Goal: Information Seeking & Learning: Learn about a topic

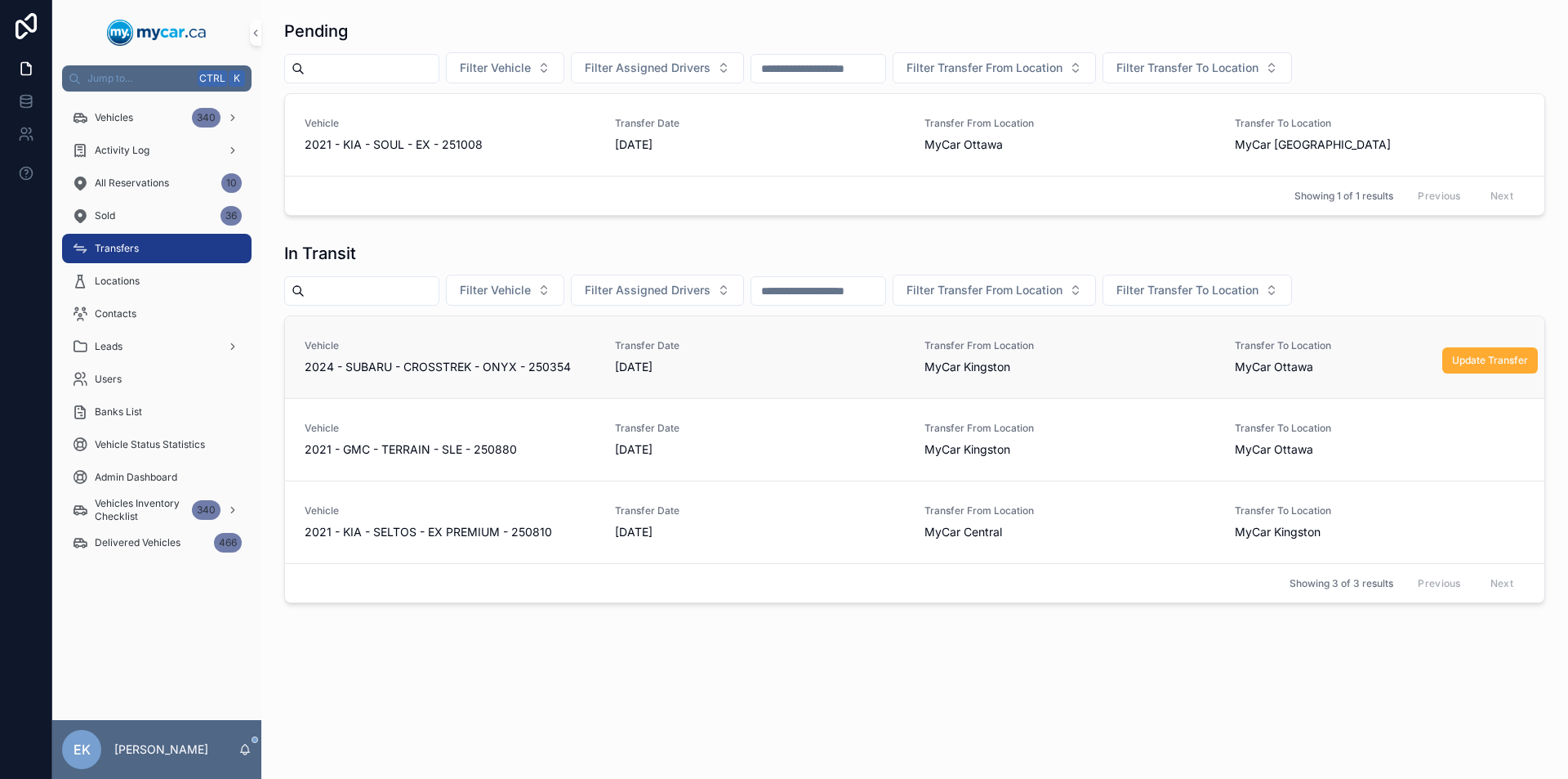
click at [539, 366] on span "2024 - SUBARU - CROSSTREK - ONYX - 250354" at bounding box center [438, 367] width 266 height 16
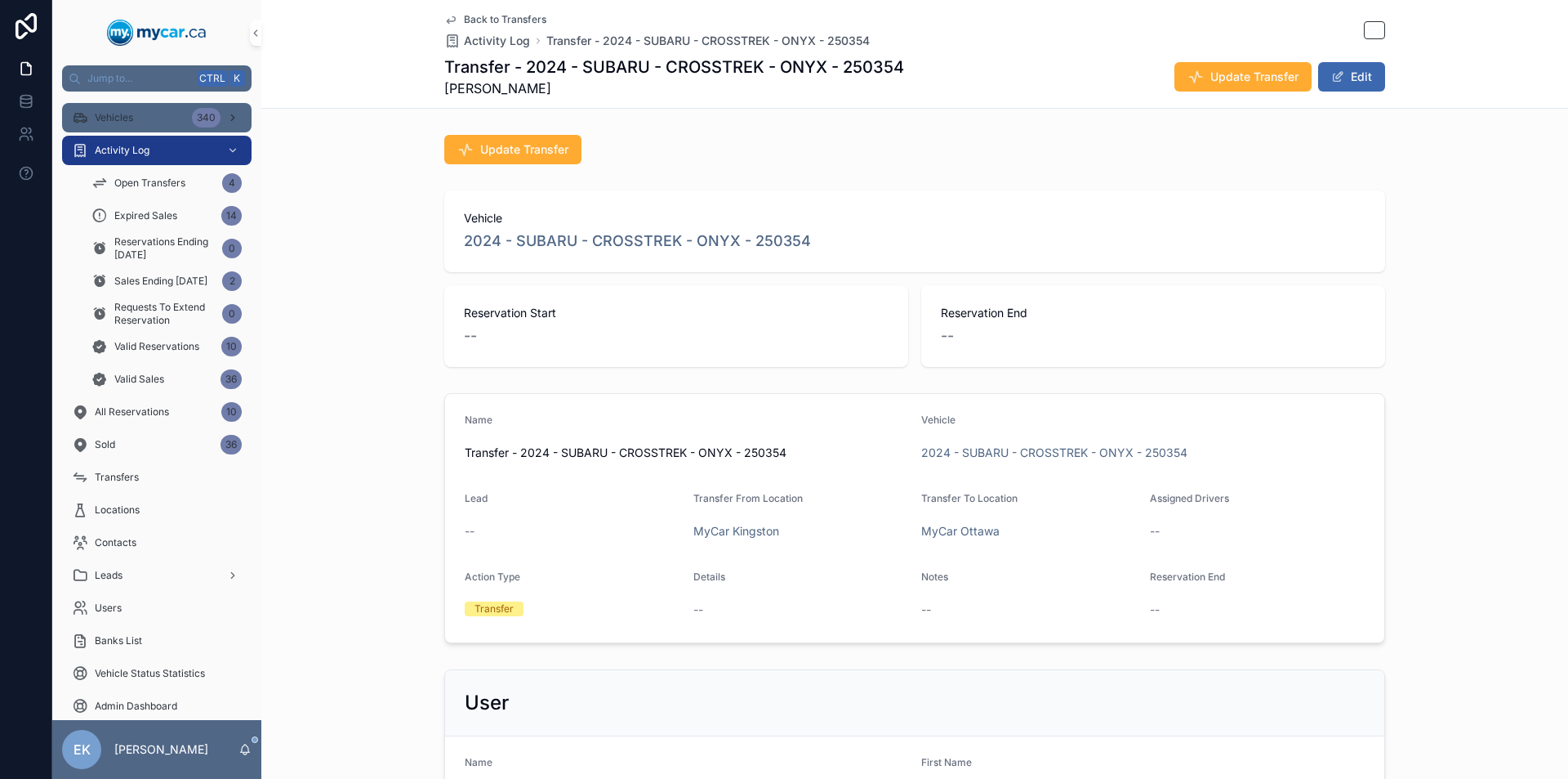
click at [205, 120] on div "340" at bounding box center [206, 118] width 29 height 19
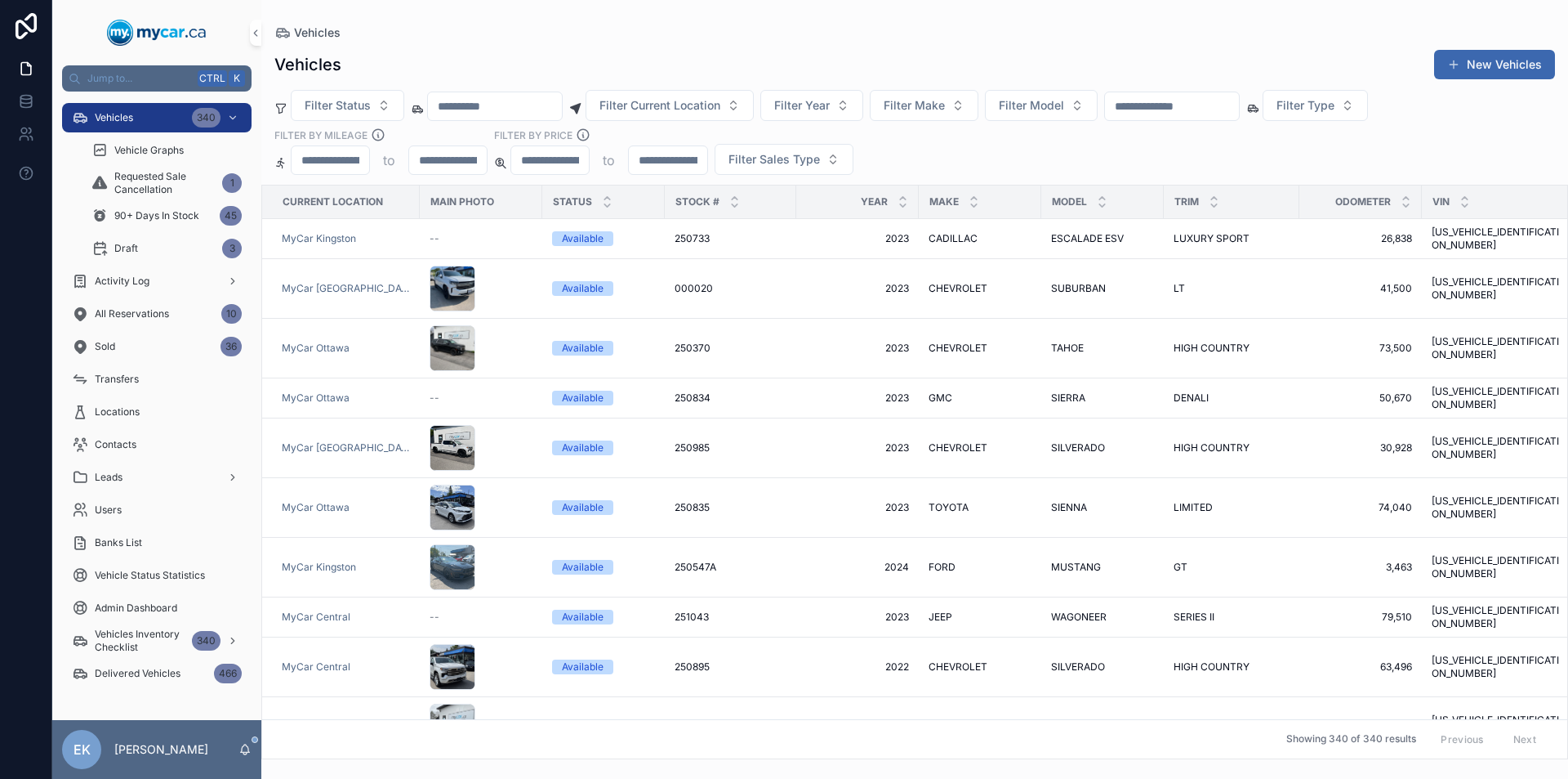
click at [1170, 107] on input "scrollable content" at bounding box center [1171, 106] width 134 height 23
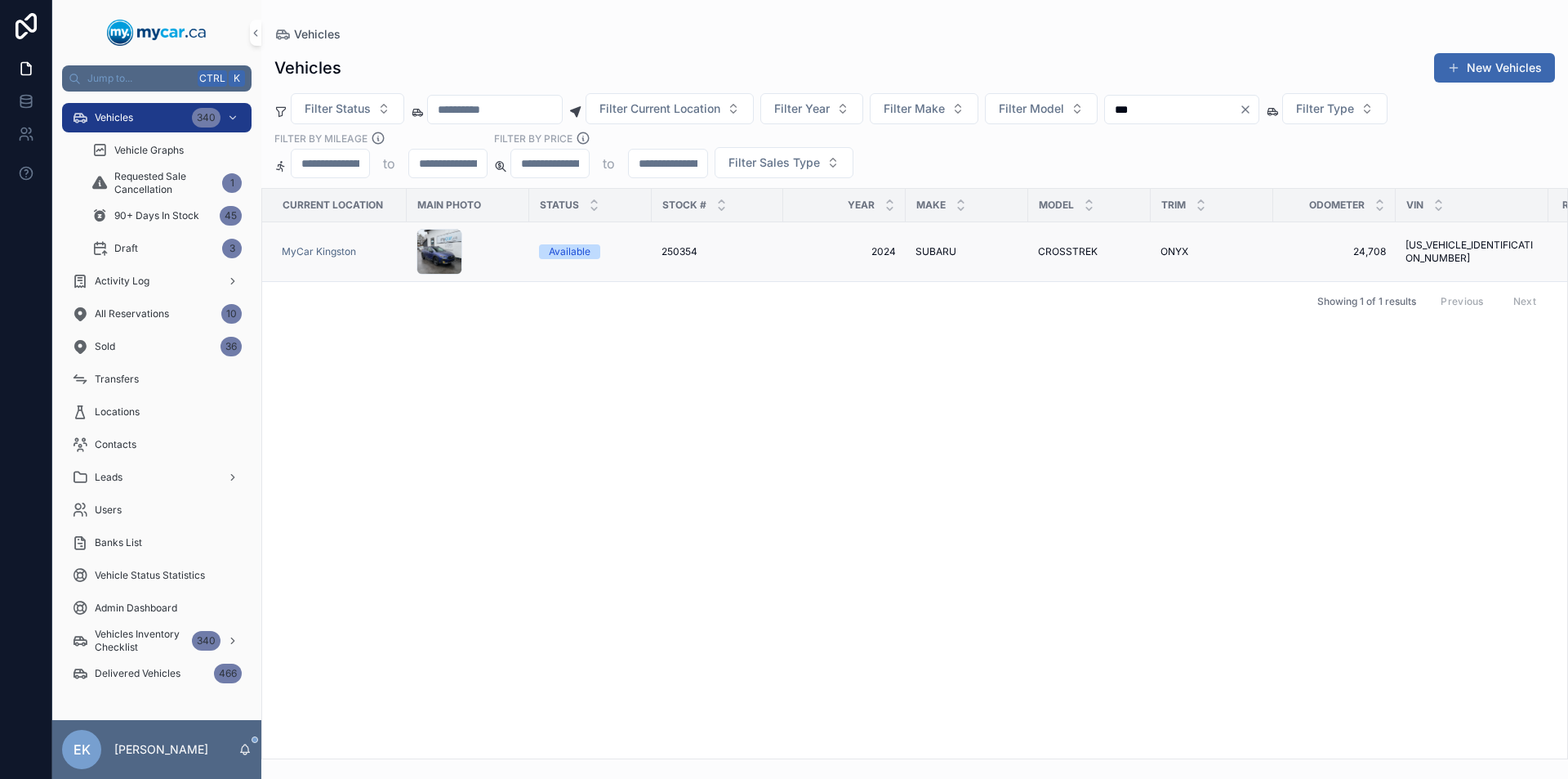
type input "***"
click at [1057, 250] on span "CROSSTREK" at bounding box center [1068, 252] width 60 height 14
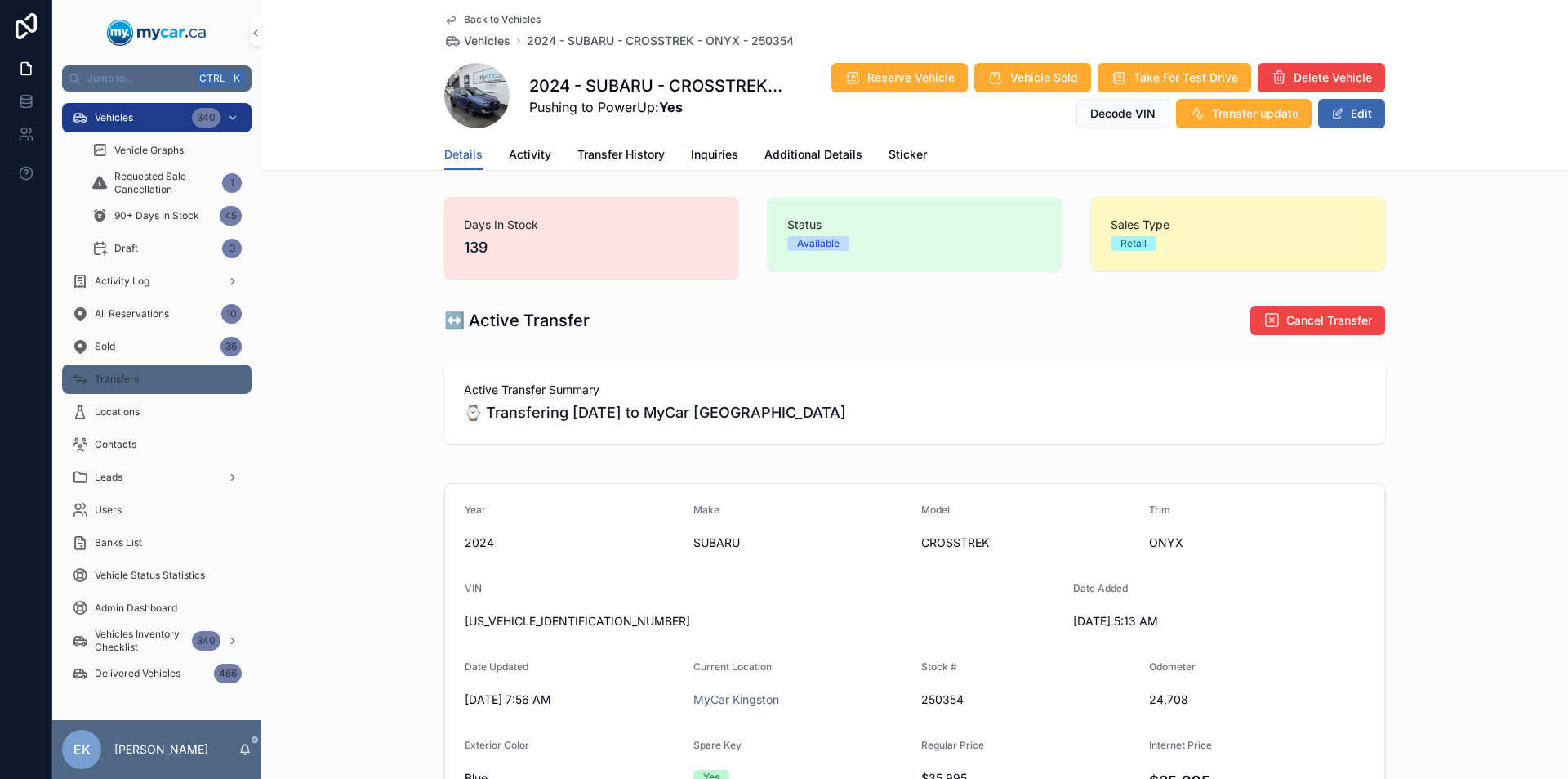
click at [159, 381] on div "Transfers" at bounding box center [156, 378] width 170 height 26
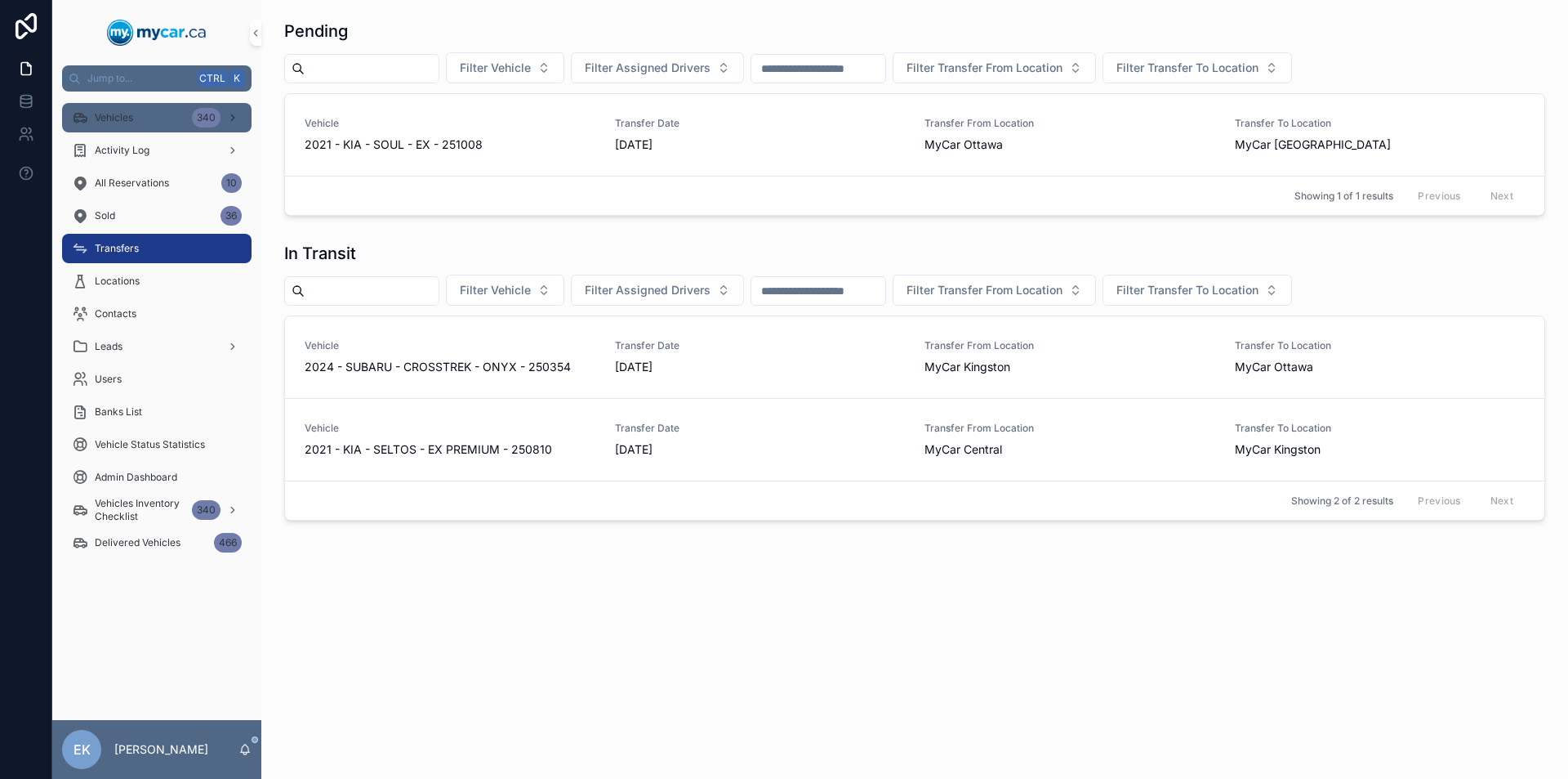
click at [216, 115] on div "340" at bounding box center [206, 118] width 29 height 19
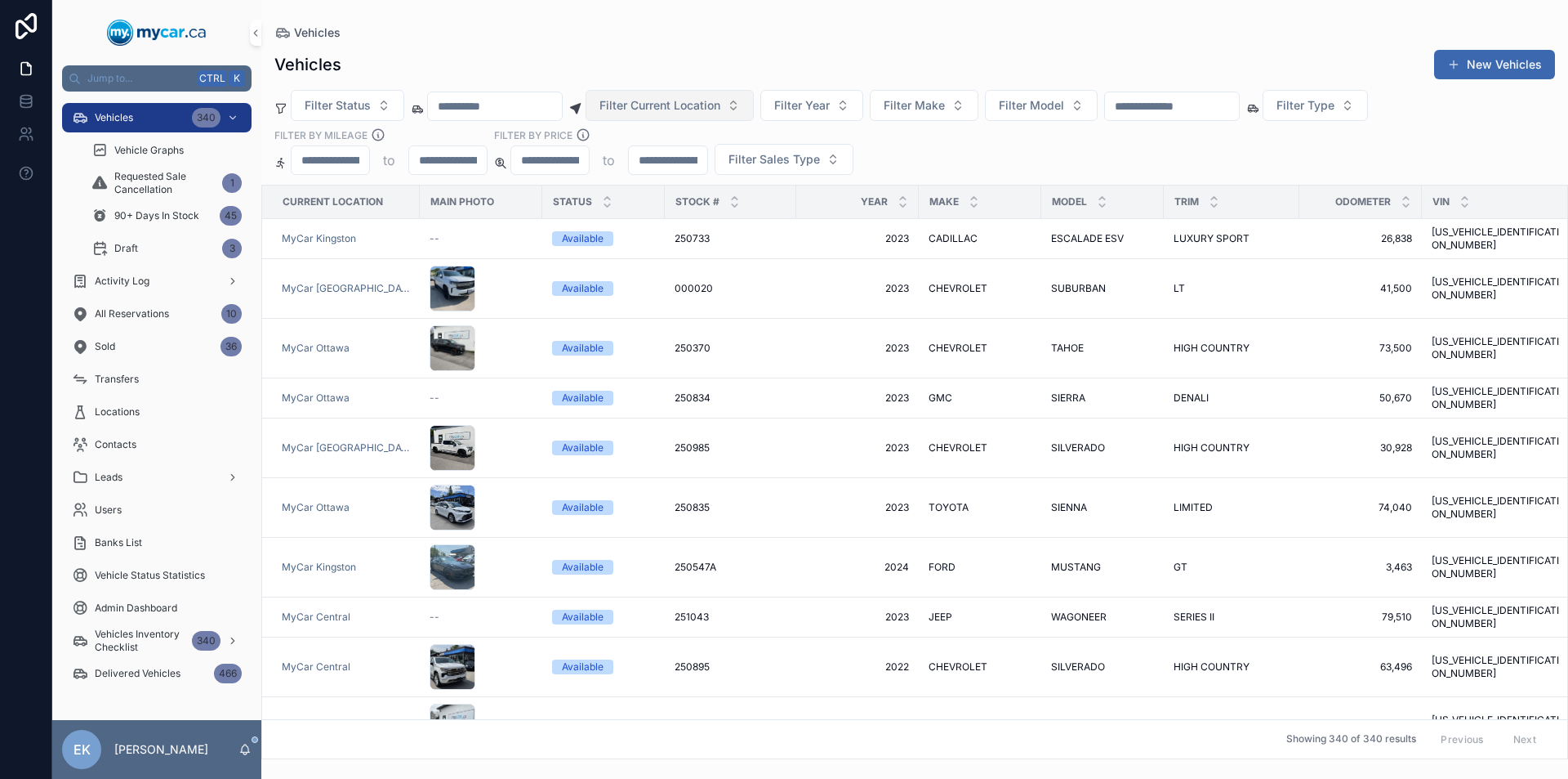
click at [754, 103] on button "Filter Current Location" at bounding box center [670, 105] width 168 height 31
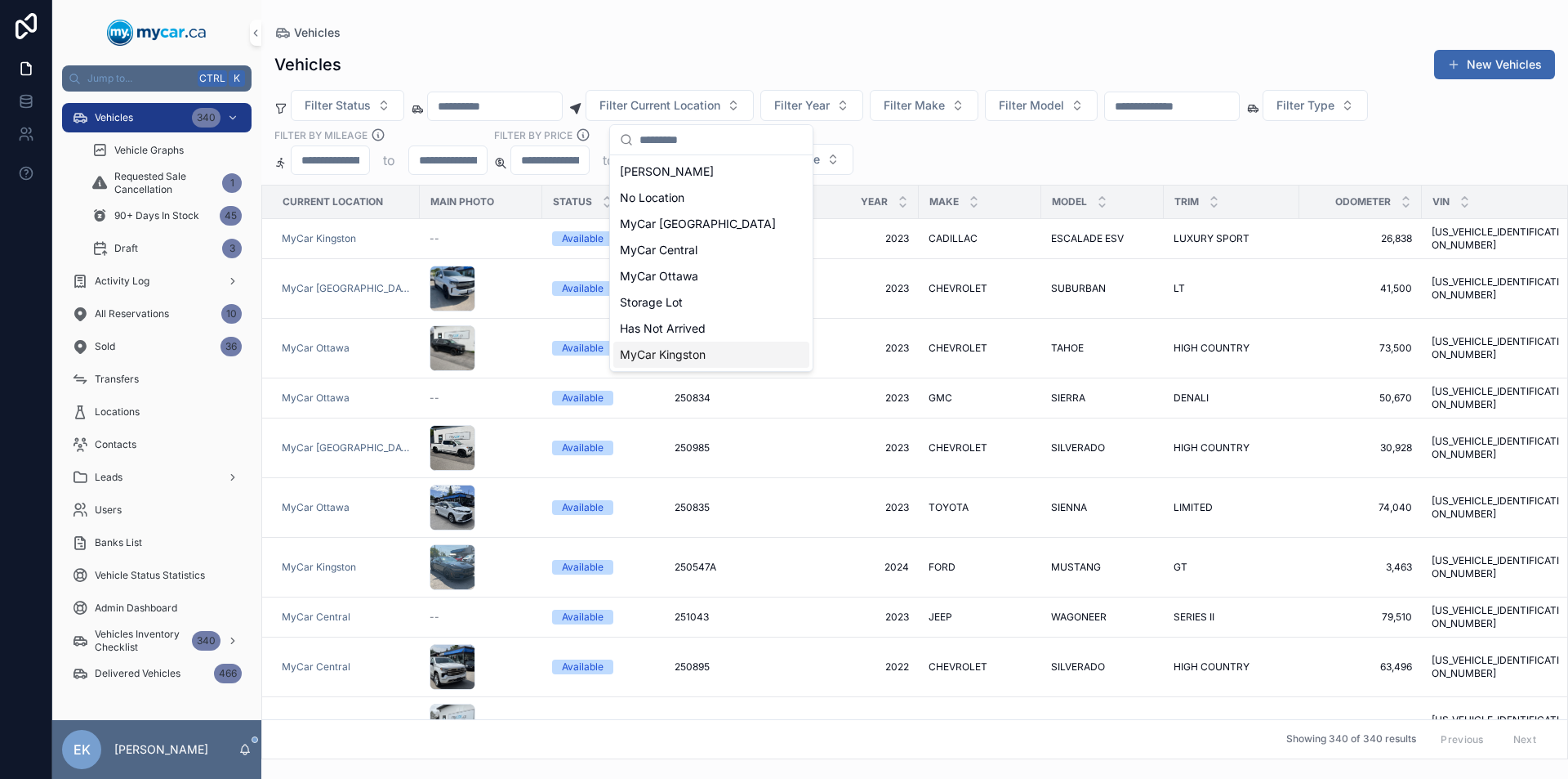
click at [692, 356] on span "MyCar Kingston" at bounding box center [662, 354] width 86 height 16
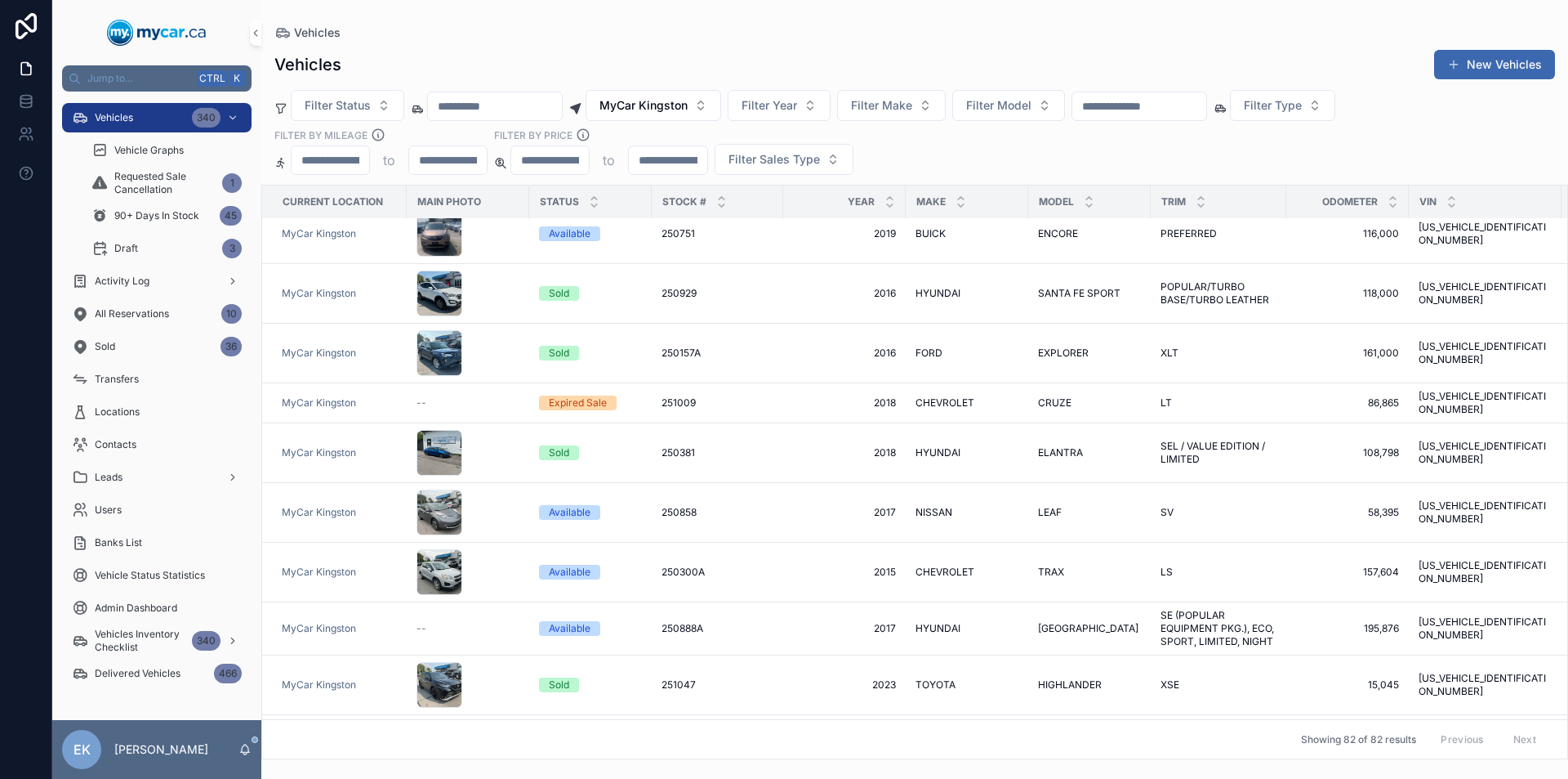
scroll to position [3930, 0]
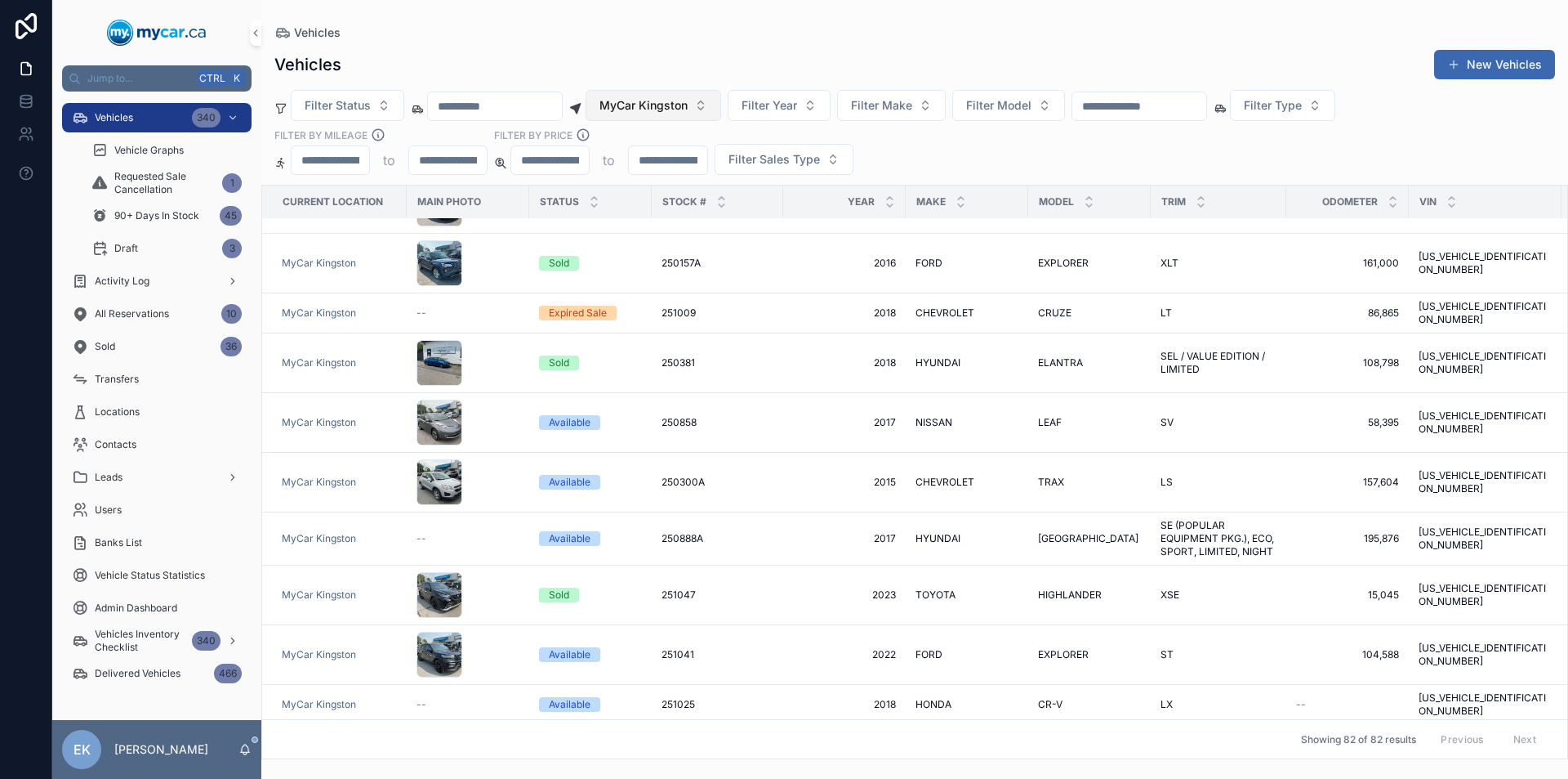
click at [721, 101] on button "MyCar Kingston" at bounding box center [653, 105] width 135 height 31
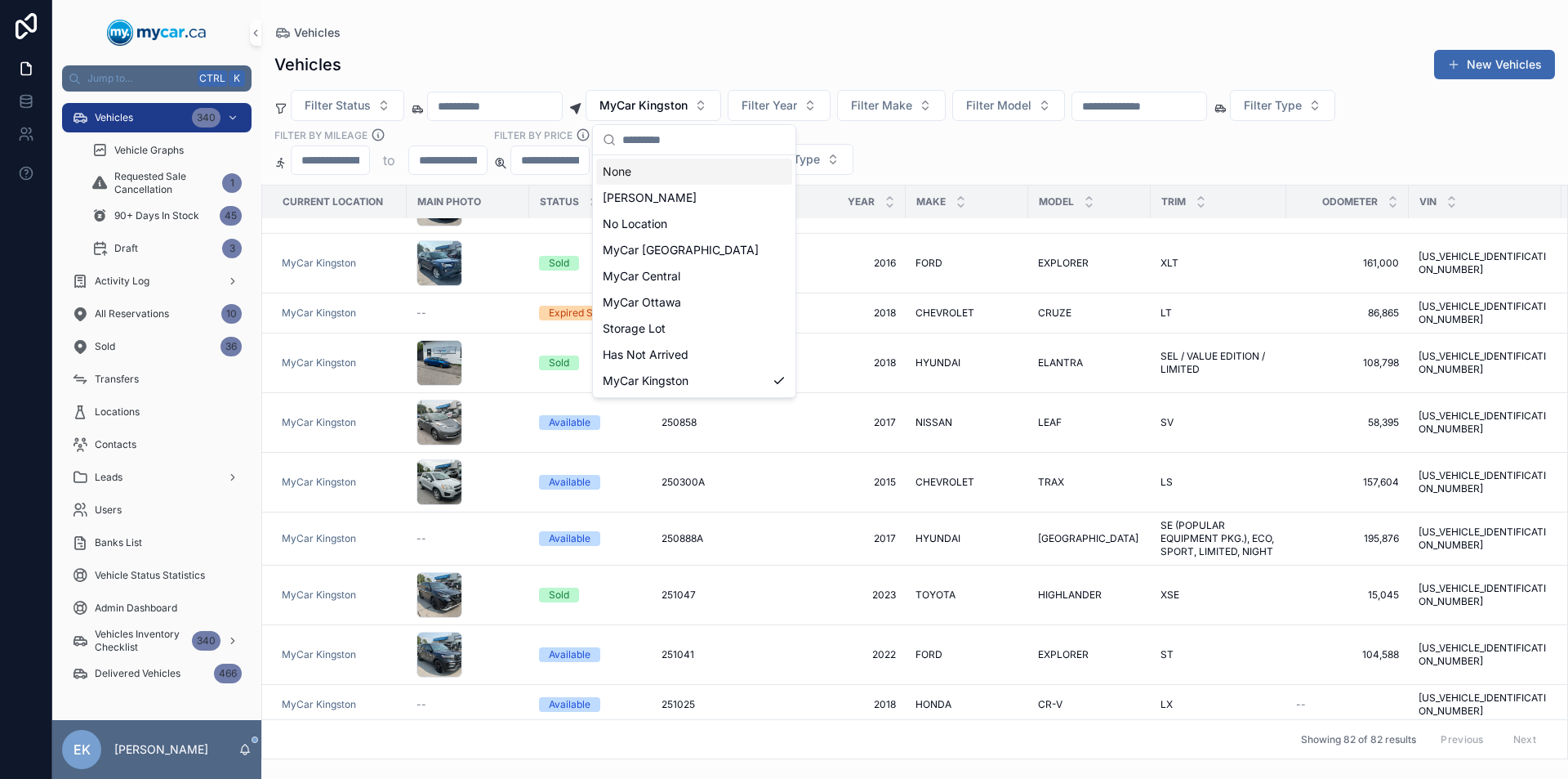
click at [652, 173] on div "None" at bounding box center [694, 171] width 196 height 26
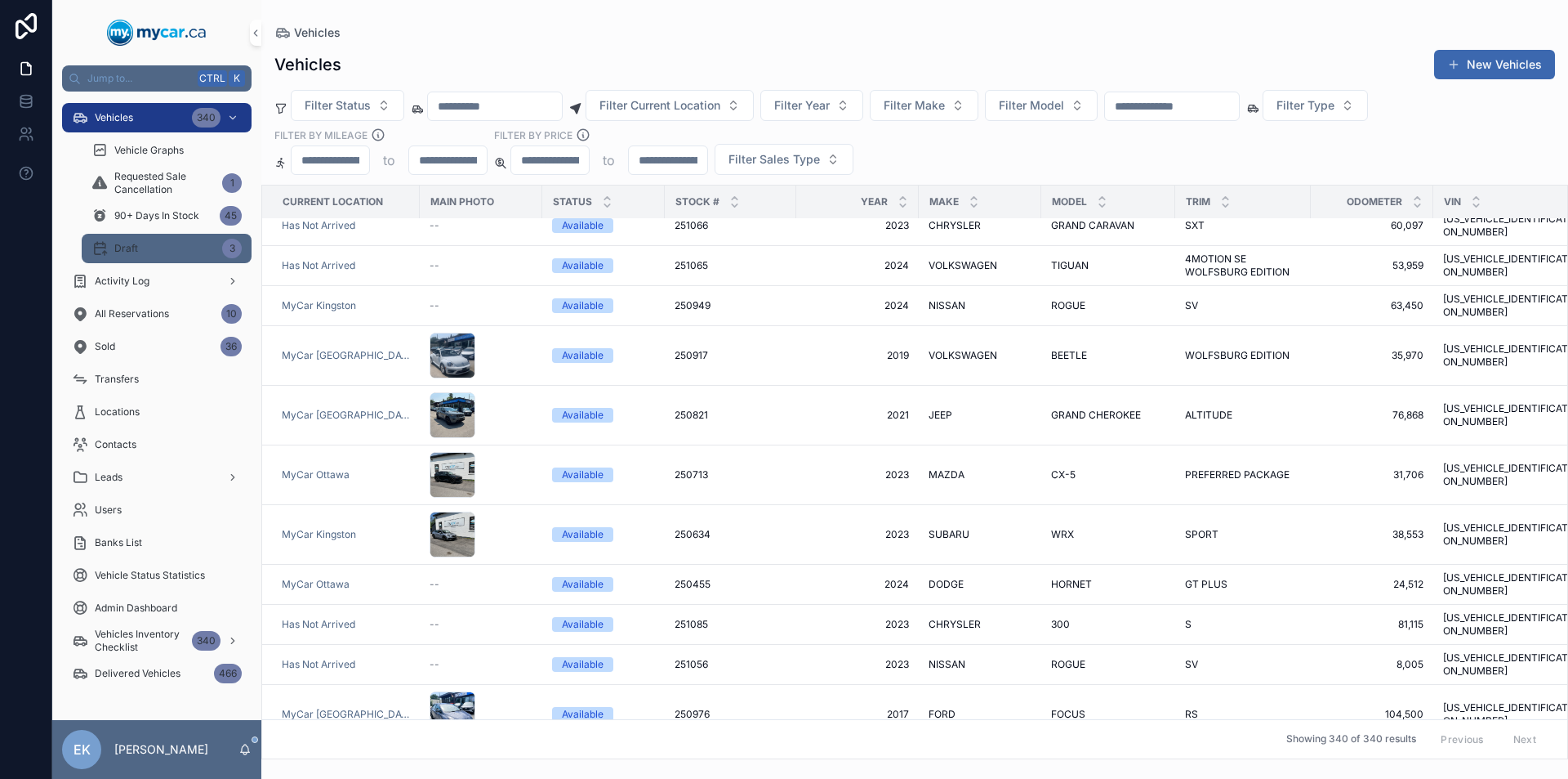
scroll to position [3837, 0]
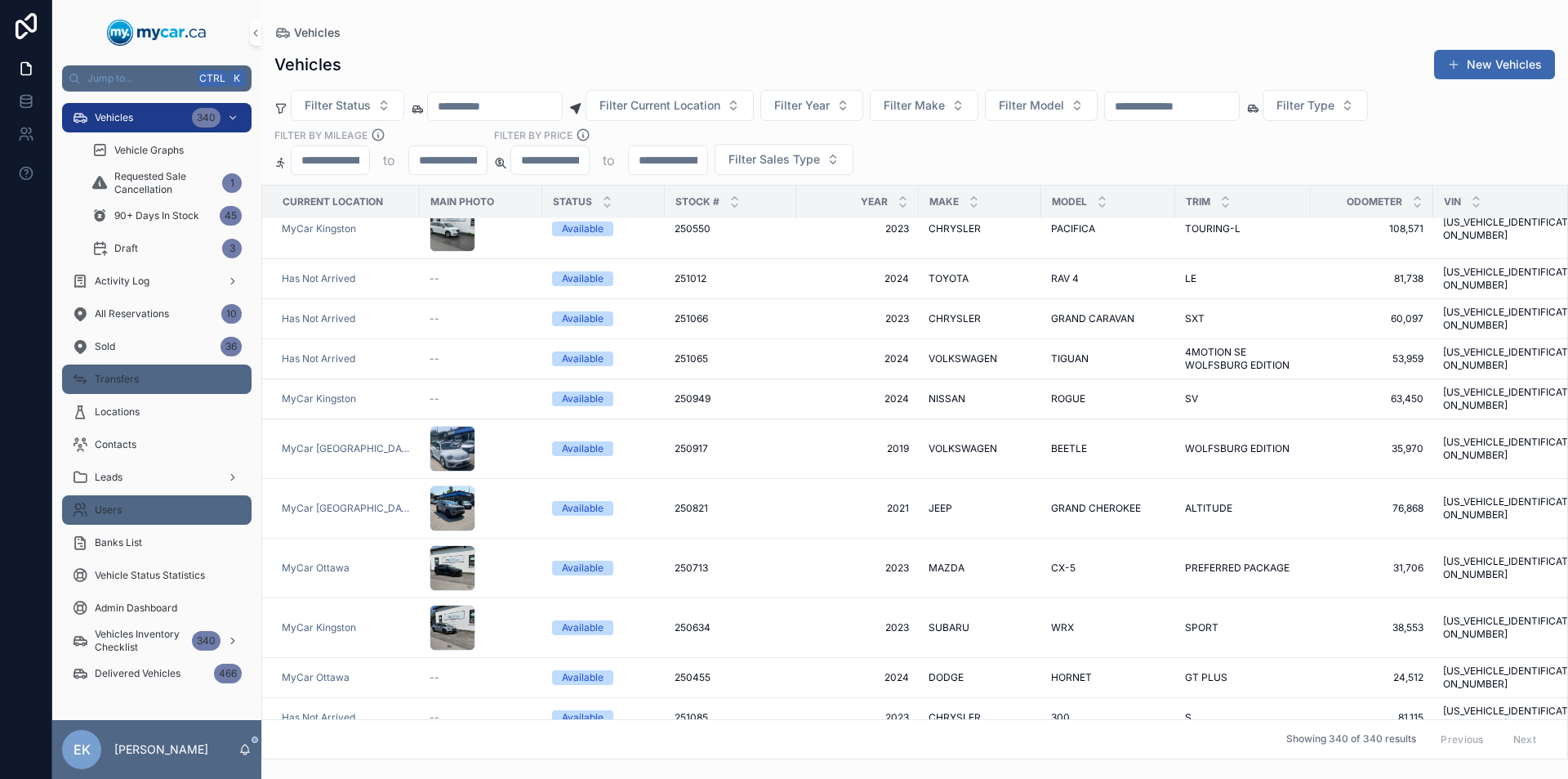
click at [124, 380] on span "Transfers" at bounding box center [117, 379] width 44 height 14
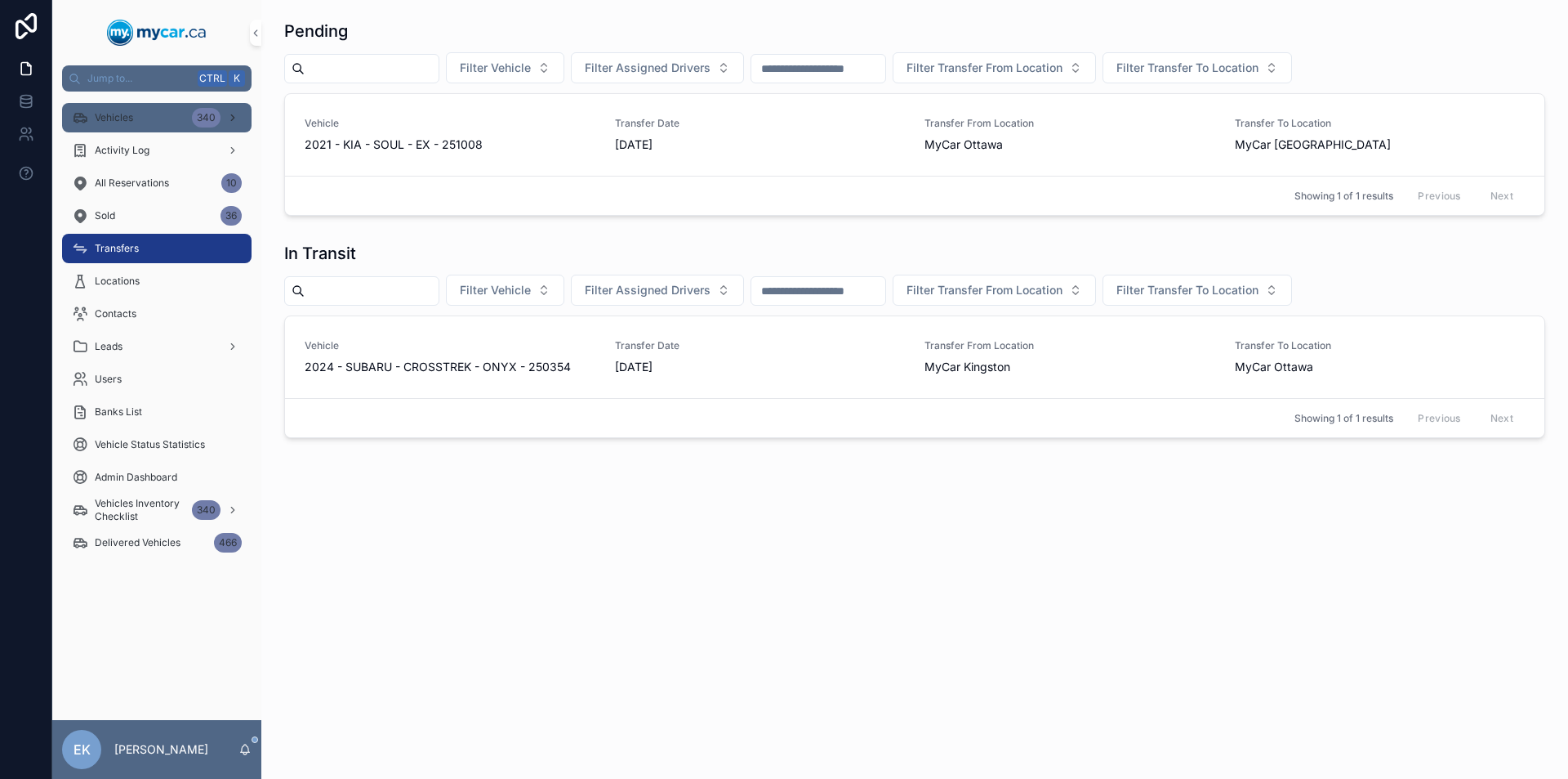
click at [206, 126] on div "340" at bounding box center [206, 118] width 29 height 19
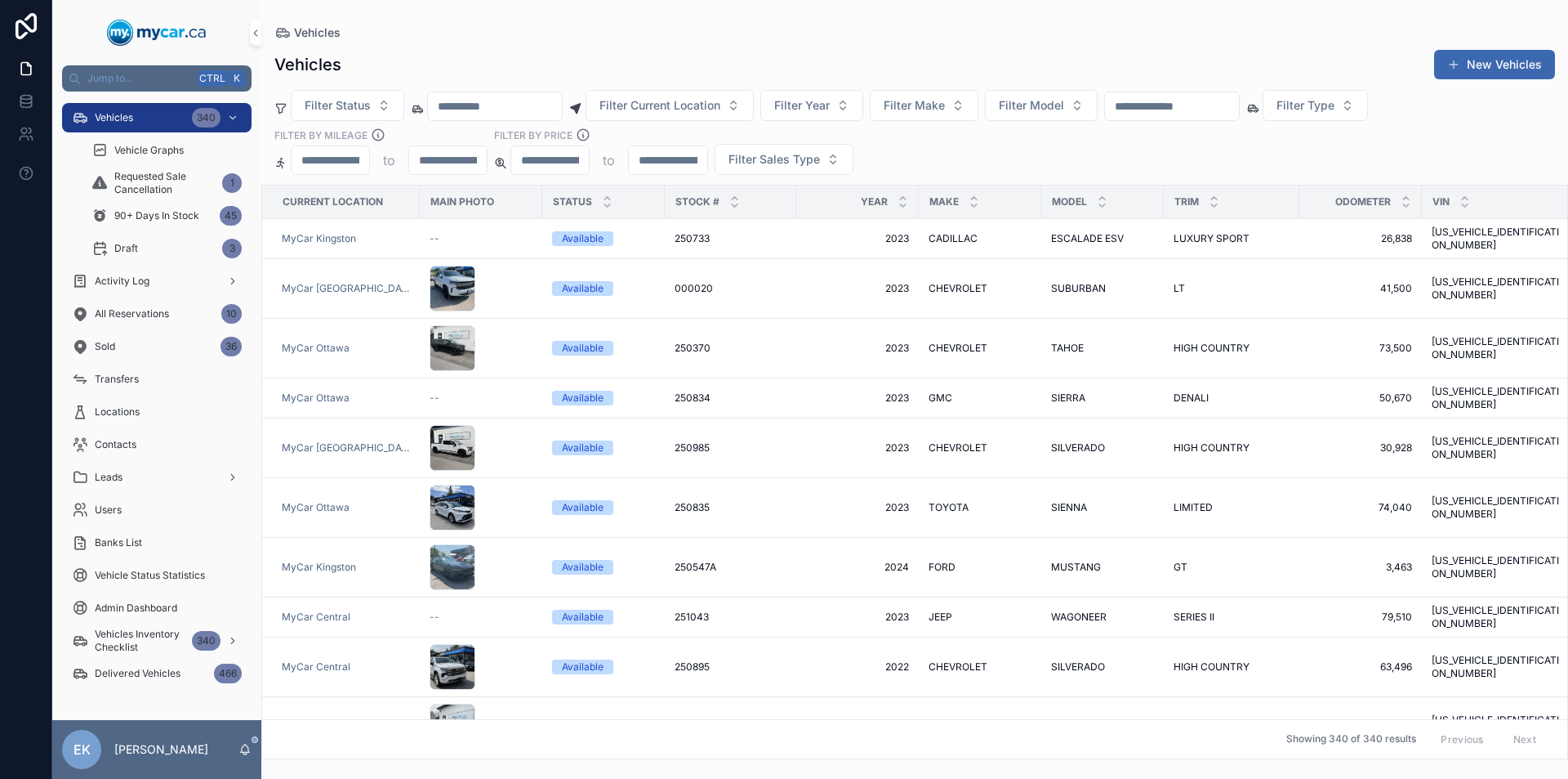
click at [1239, 103] on input "scrollable content" at bounding box center [1171, 106] width 134 height 23
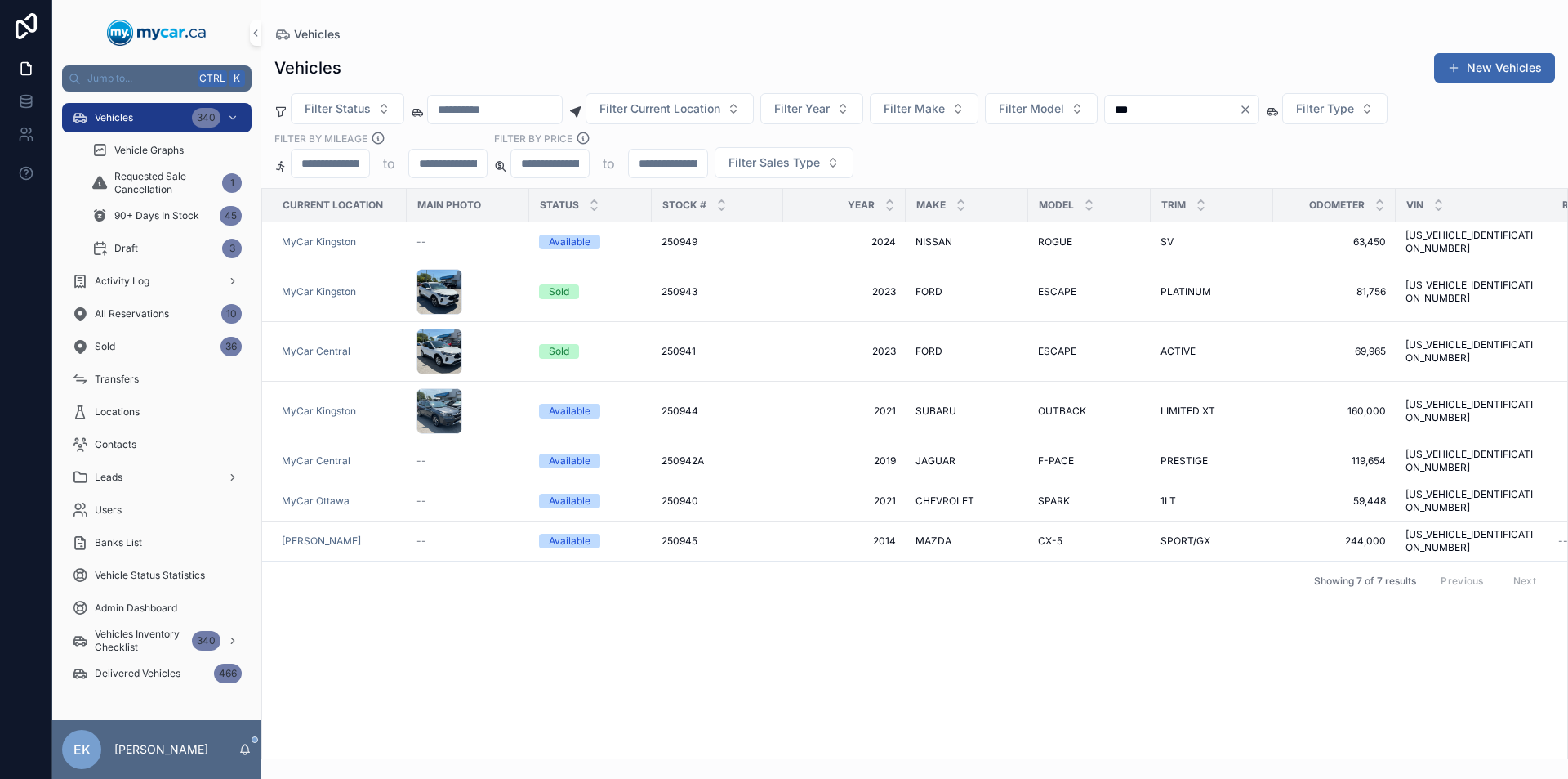
type input "***"
click at [1252, 107] on icon "Clear" at bounding box center [1246, 110] width 14 height 14
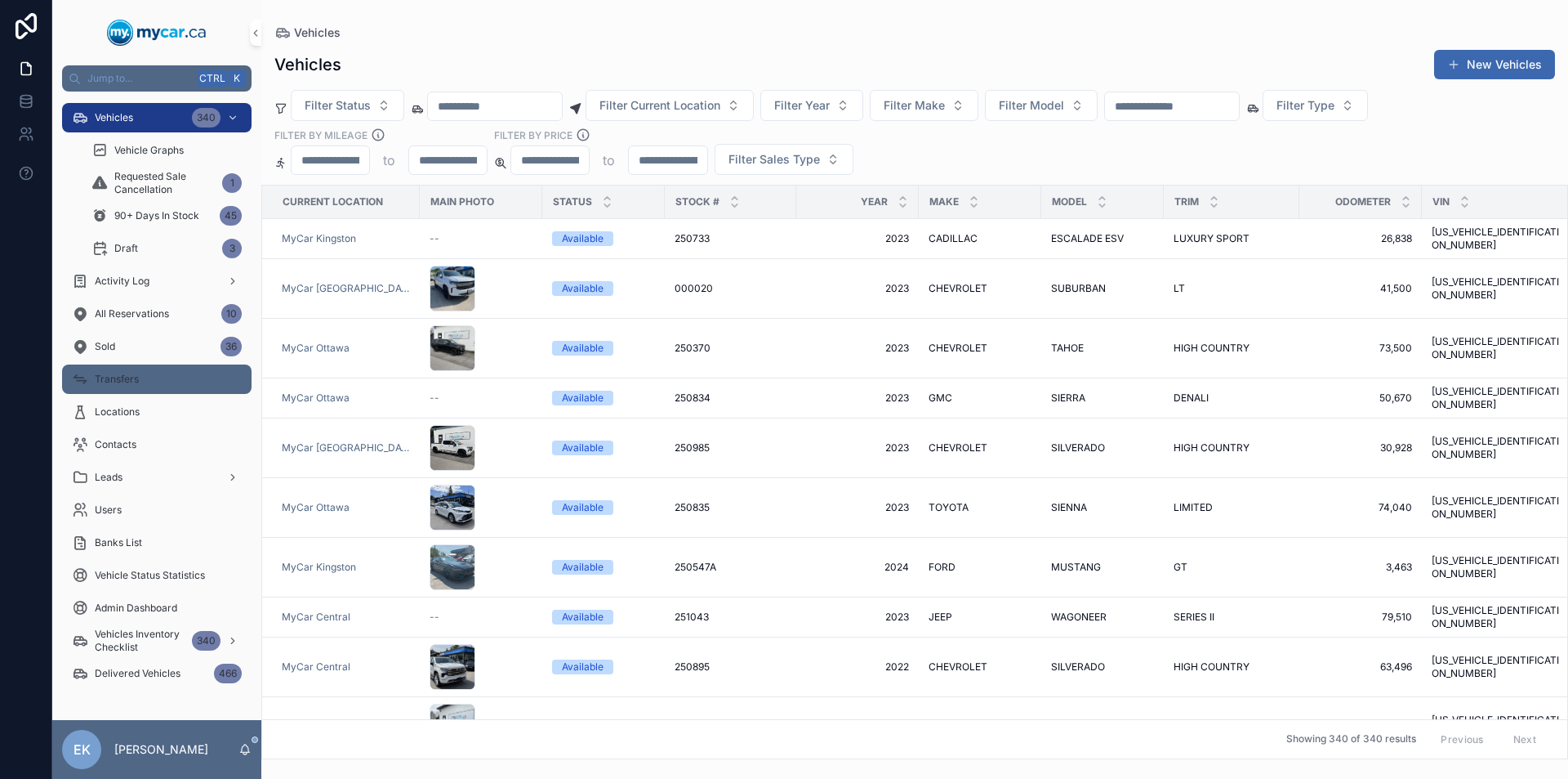
click at [170, 380] on div "Transfers" at bounding box center [156, 378] width 170 height 26
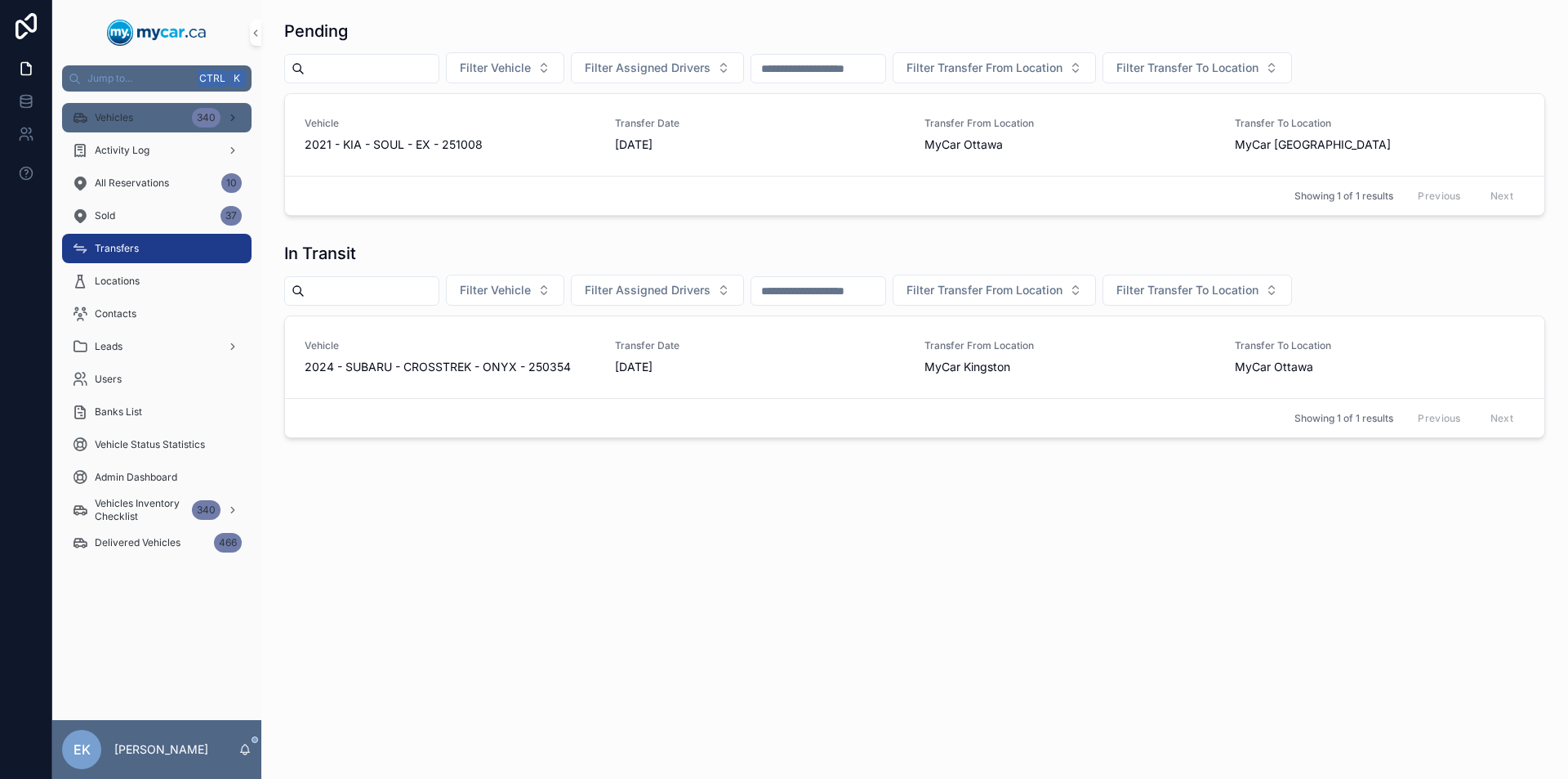
click at [202, 122] on div "340" at bounding box center [206, 118] width 29 height 19
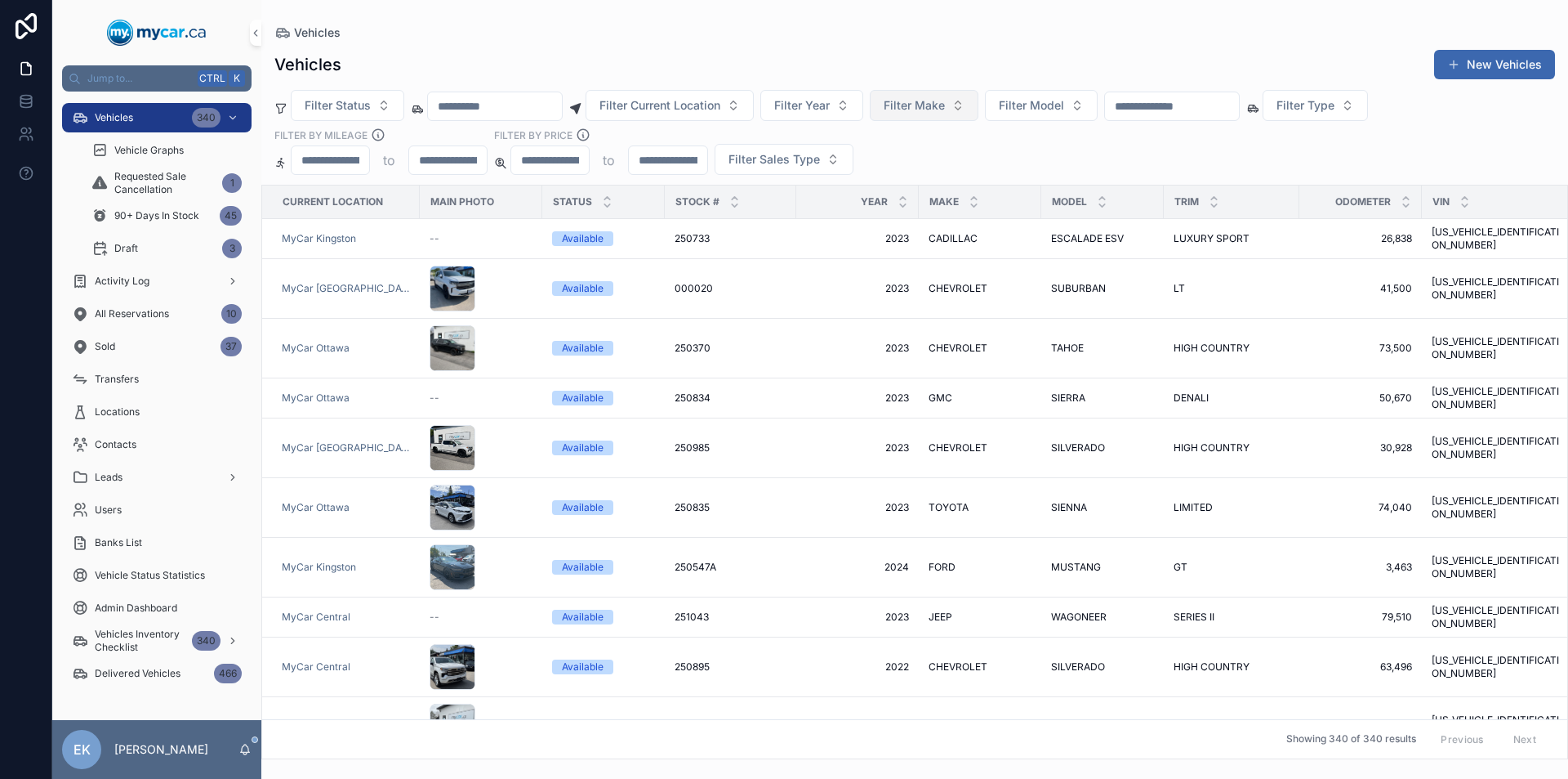
click at [945, 105] on span "Filter Make" at bounding box center [914, 105] width 61 height 16
type input "**"
click at [922, 194] on span "PORSCHE" at bounding box center [901, 197] width 54 height 16
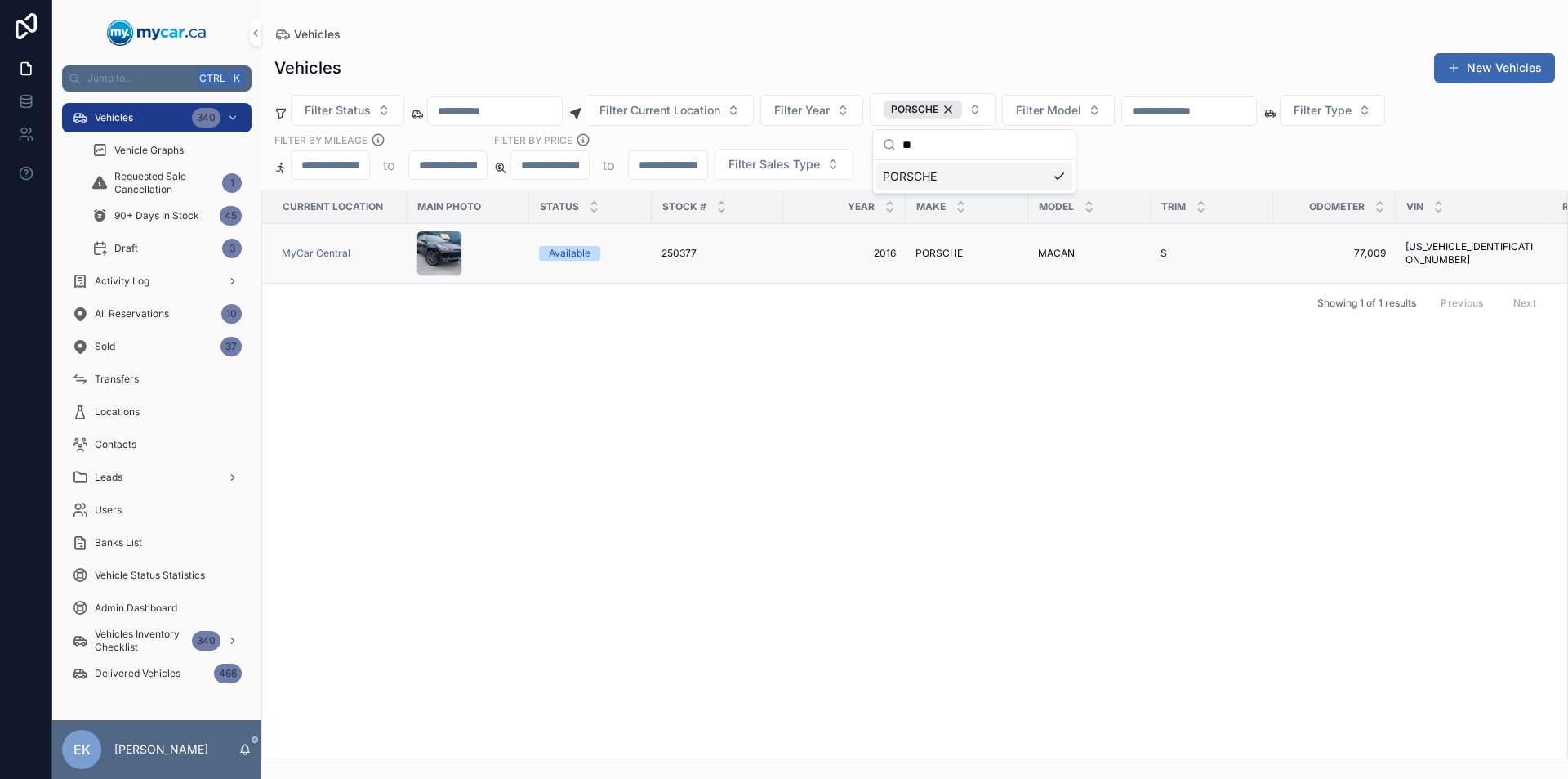
click at [683, 252] on span "250377" at bounding box center [679, 254] width 35 height 14
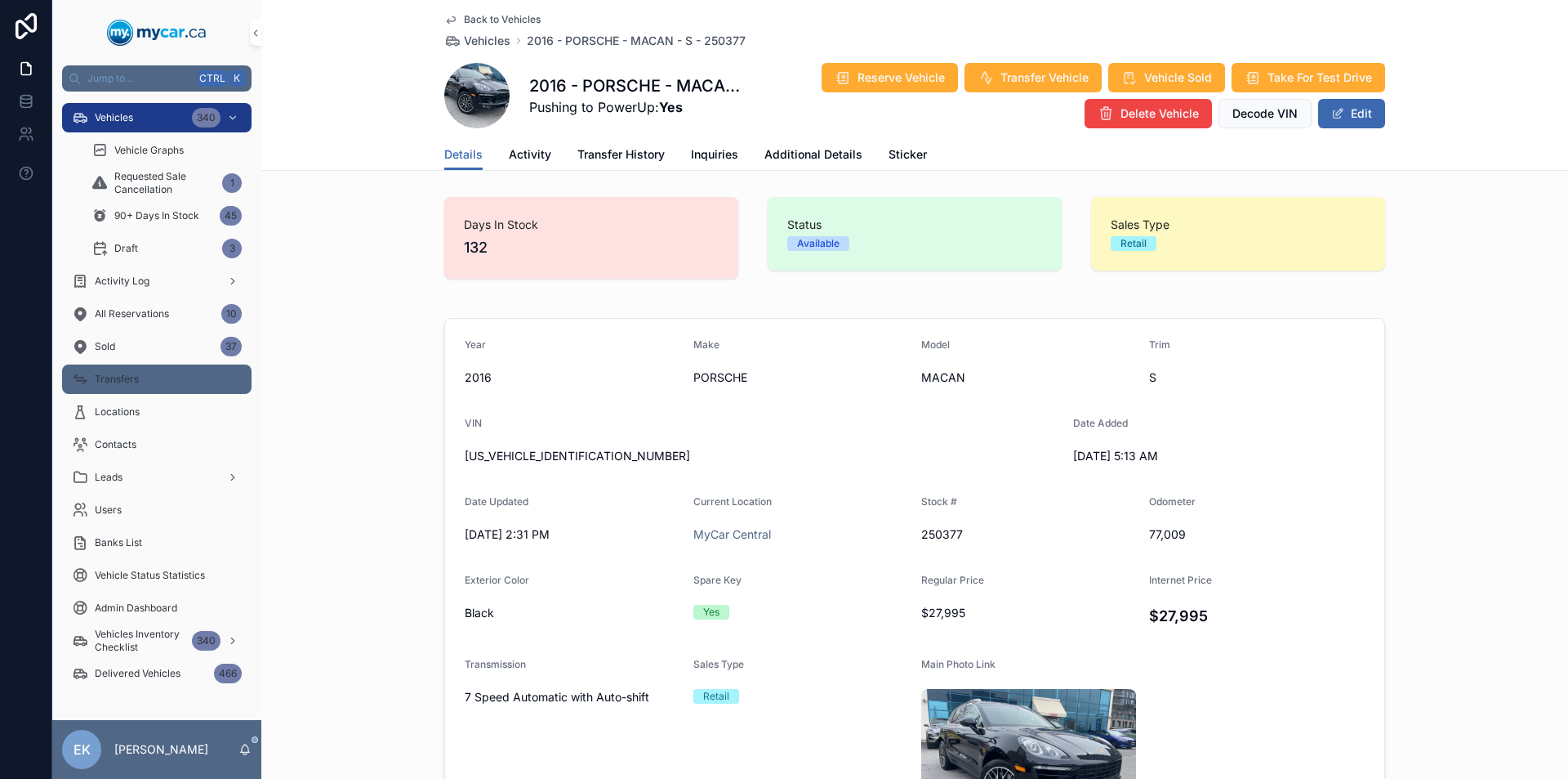
click at [116, 384] on span "Transfers" at bounding box center [117, 379] width 44 height 14
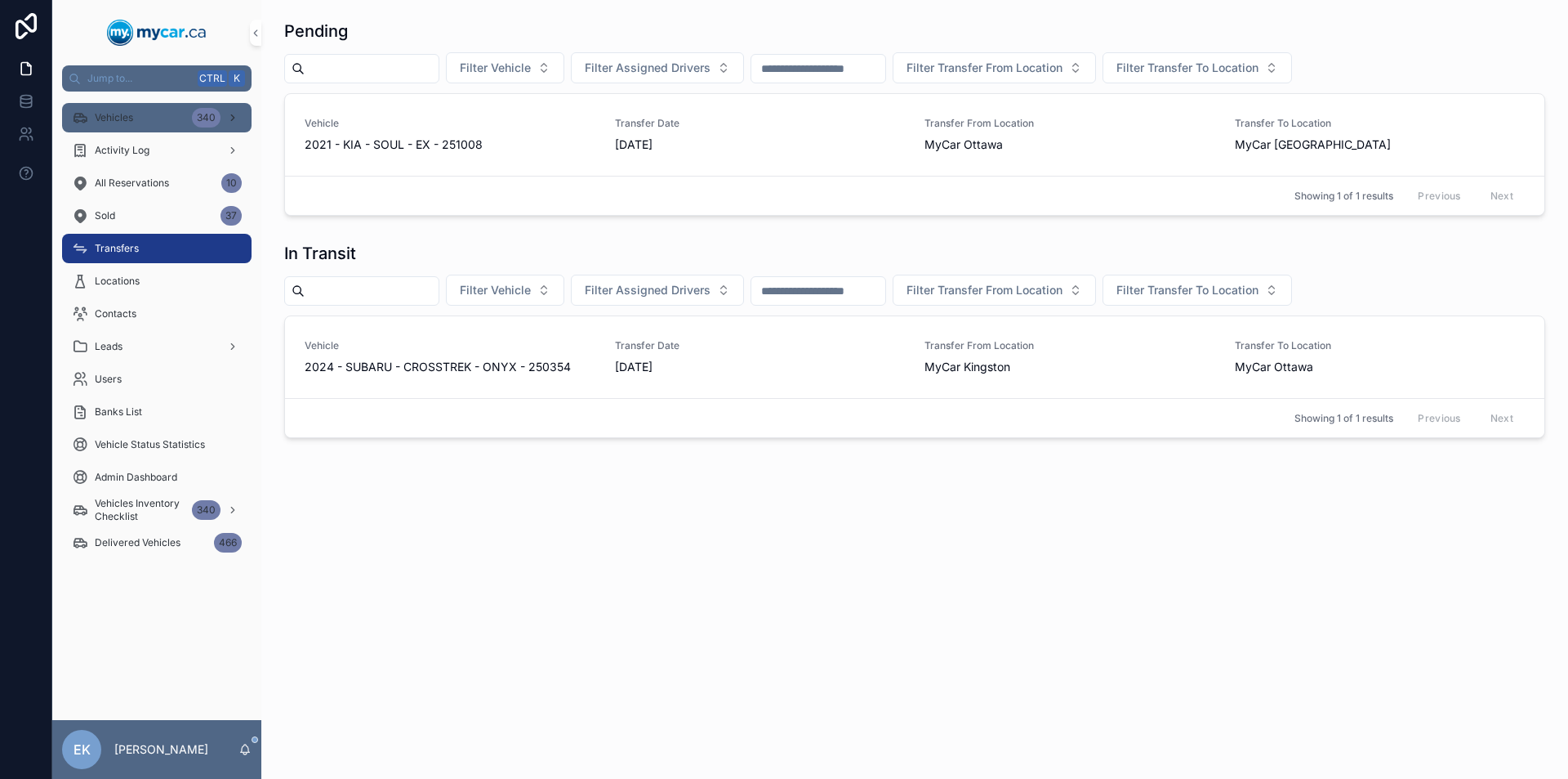
click at [201, 117] on div "340" at bounding box center [206, 118] width 29 height 19
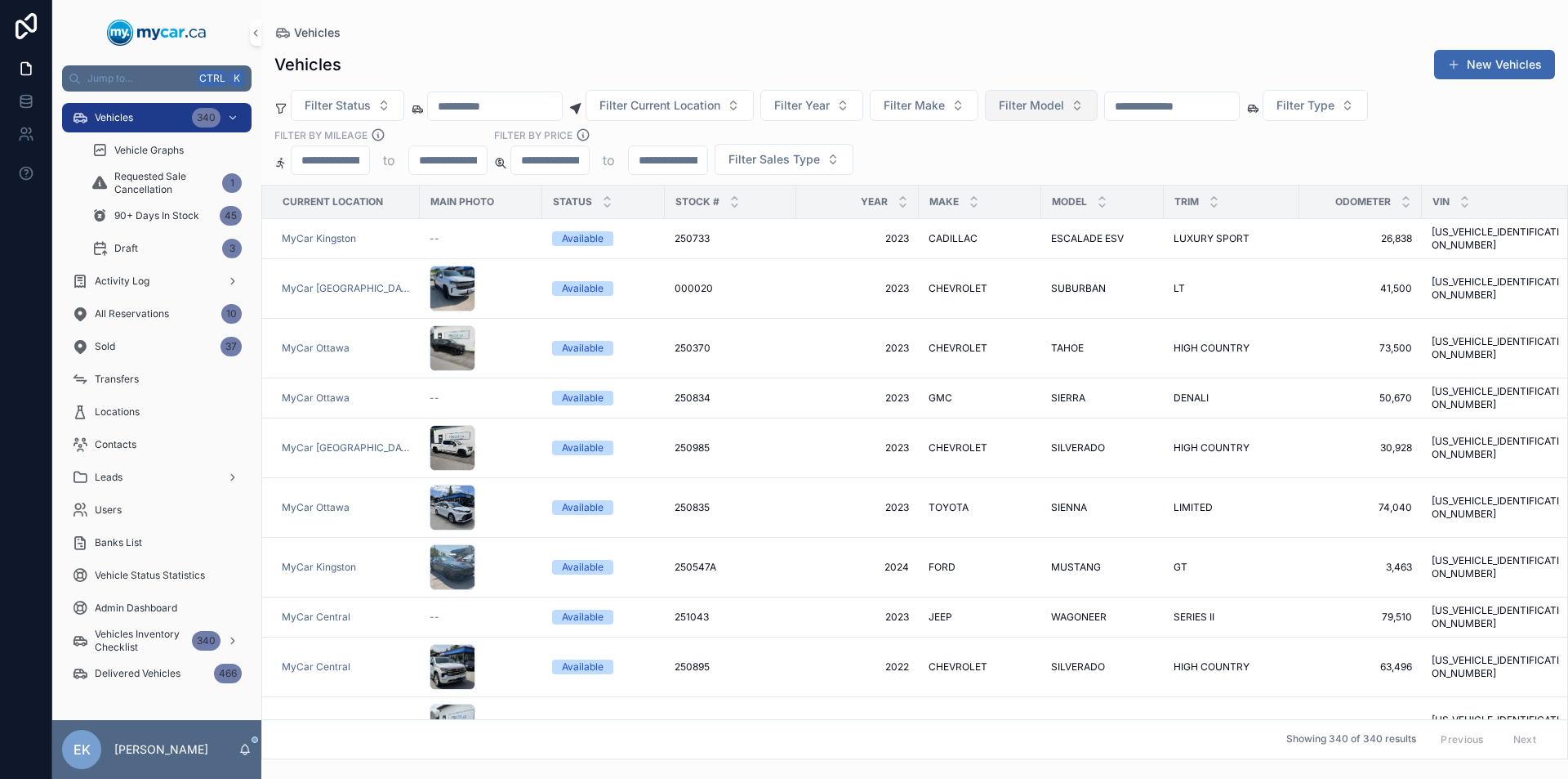
click at [1095, 96] on button "Filter Model" at bounding box center [1041, 105] width 113 height 31
type input "**"
click at [1006, 251] on span "CX-5" at bounding box center [1004, 250] width 28 height 16
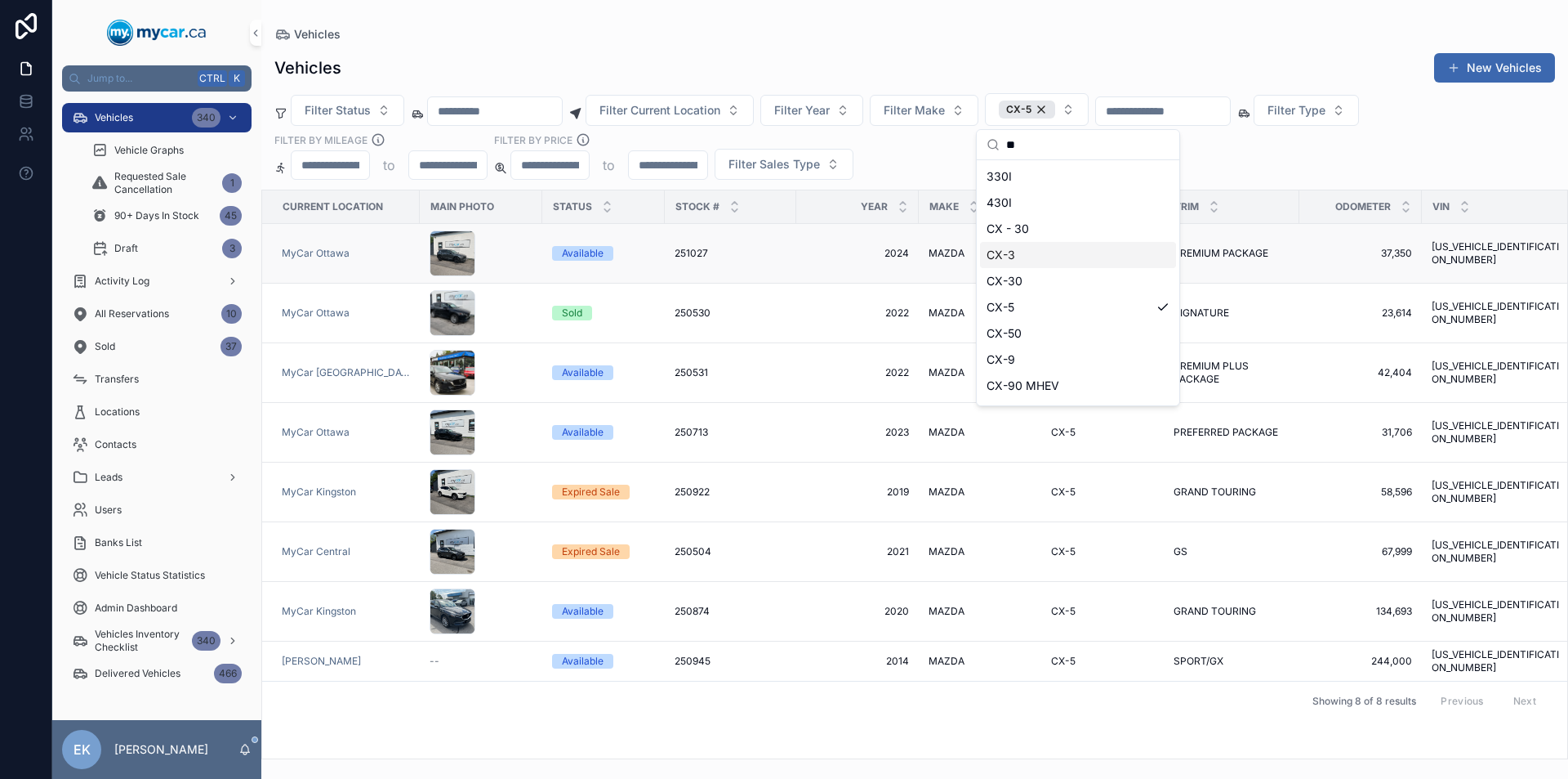
click at [891, 258] on span "2024" at bounding box center [857, 254] width 103 height 14
click at [892, 251] on span "2024" at bounding box center [857, 254] width 103 height 14
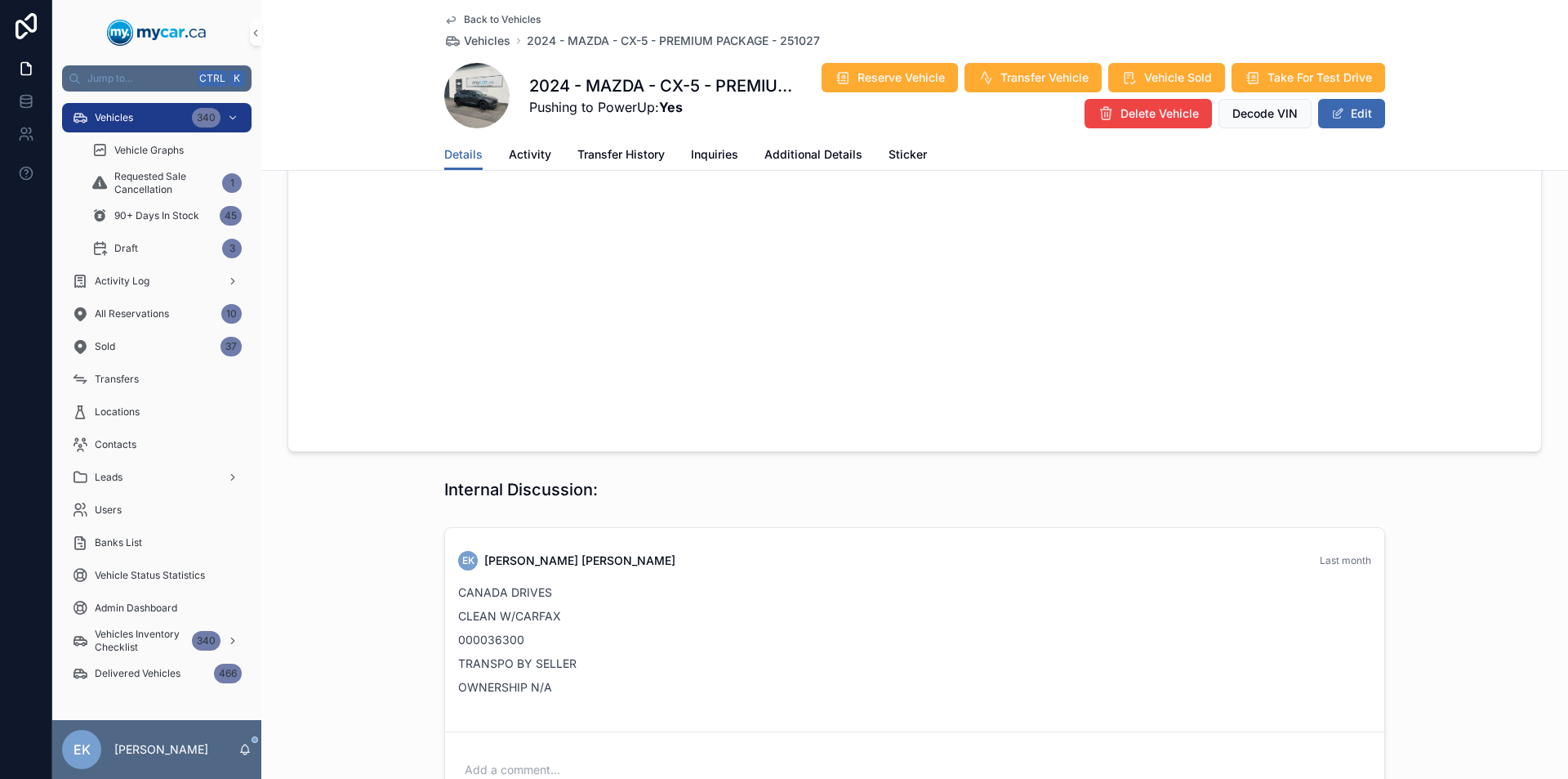
scroll to position [1377, 0]
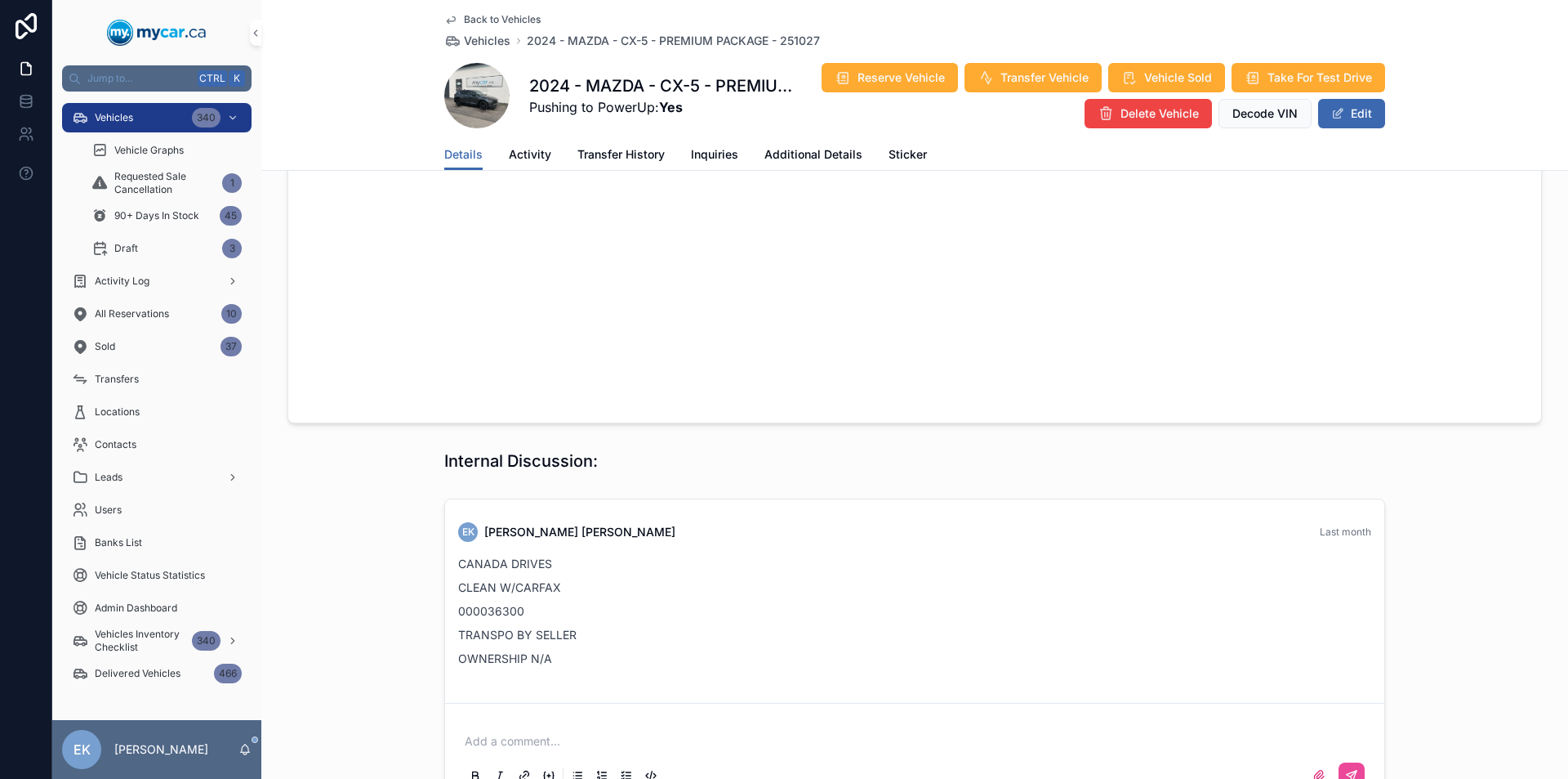
click at [548, 733] on p "scrollable content" at bounding box center [918, 740] width 906 height 16
click at [1348, 763] on button "scrollable content" at bounding box center [1351, 775] width 26 height 26
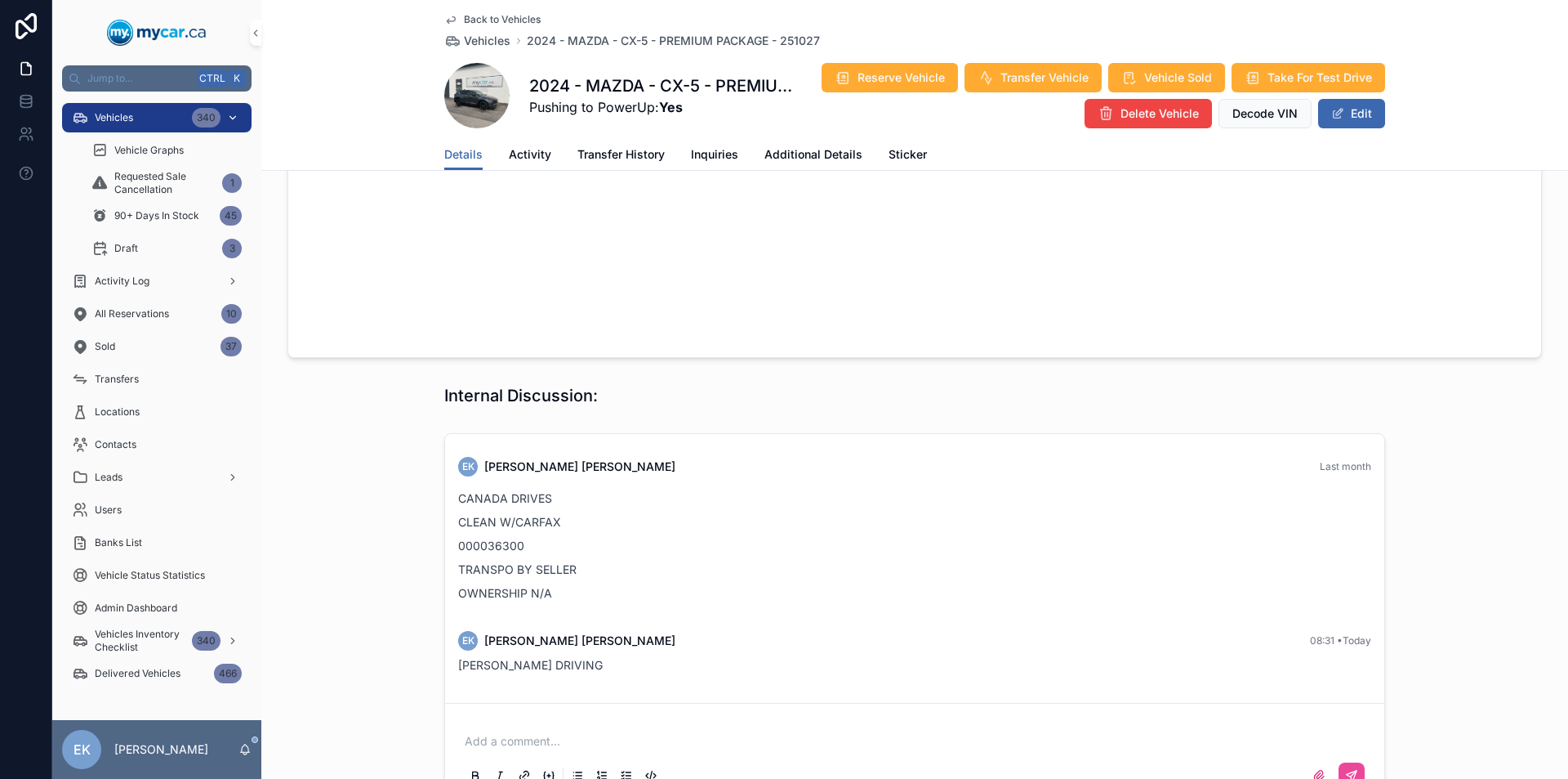
click at [147, 120] on div "Vehicles 340" at bounding box center [156, 117] width 170 height 26
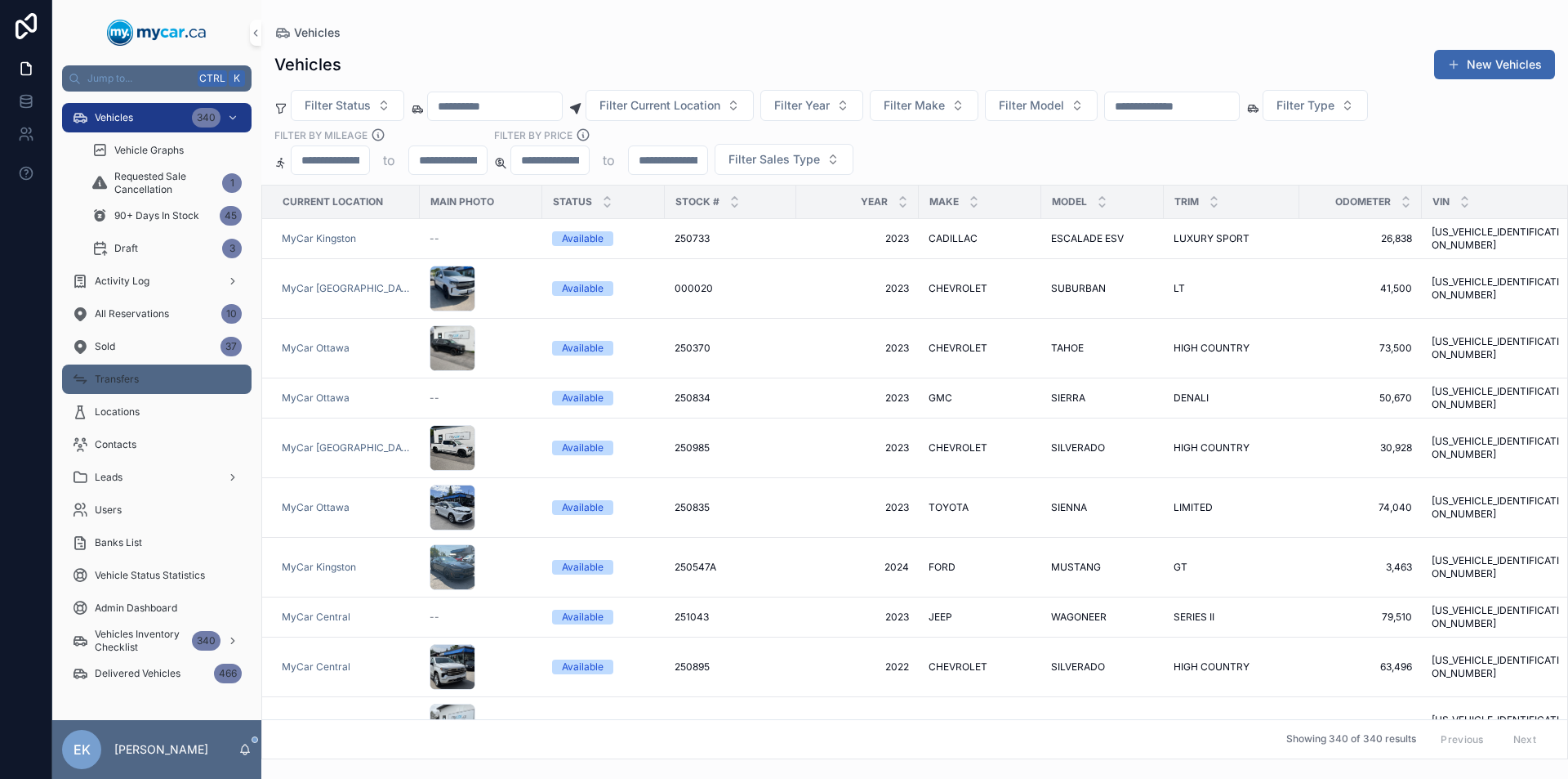
click at [115, 382] on span "Transfers" at bounding box center [117, 379] width 44 height 14
